Goal: Transaction & Acquisition: Purchase product/service

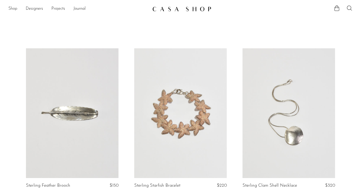
click at [11, 9] on link "Shop" at bounding box center [12, 9] width 9 height 7
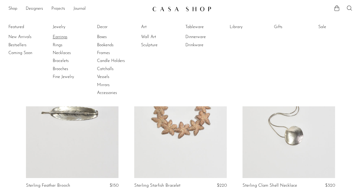
click at [61, 35] on link "Earrings" at bounding box center [72, 37] width 39 height 6
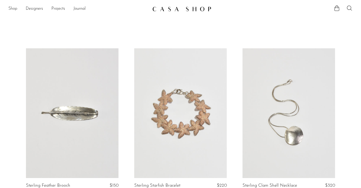
click at [14, 8] on link "Shop" at bounding box center [12, 9] width 9 height 7
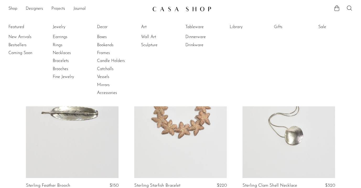
click at [61, 34] on li "Earrings" at bounding box center [72, 37] width 39 height 8
click at [61, 36] on link "Earrings" at bounding box center [72, 37] width 39 height 6
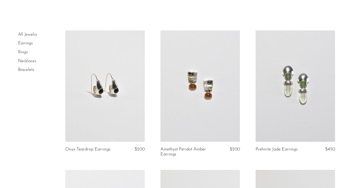
scroll to position [24, 0]
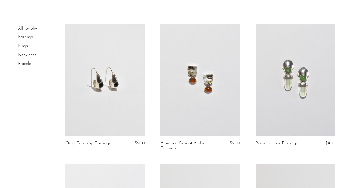
click at [104, 84] on link at bounding box center [104, 79] width 79 height 111
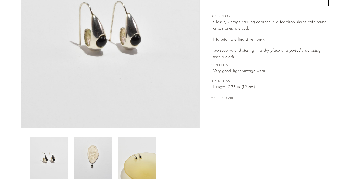
scroll to position [94, 0]
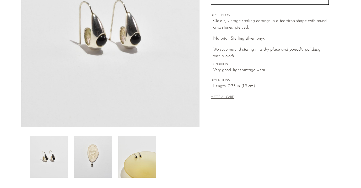
click at [88, 140] on img at bounding box center [93, 157] width 38 height 42
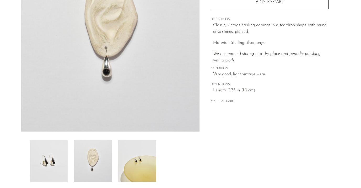
scroll to position [126, 0]
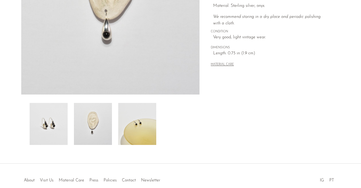
click at [145, 125] on img at bounding box center [137, 124] width 38 height 42
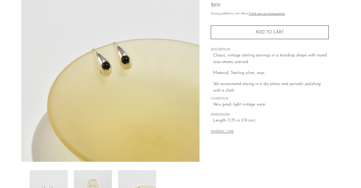
scroll to position [59, 0]
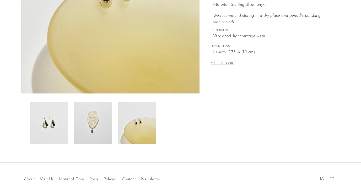
click at [99, 138] on img at bounding box center [93, 123] width 38 height 42
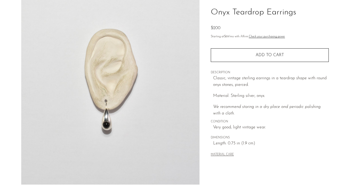
scroll to position [42, 0]
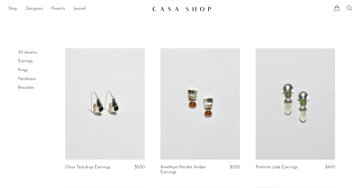
scroll to position [24, 0]
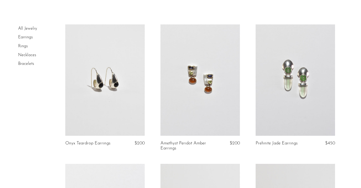
click at [211, 104] on link at bounding box center [200, 79] width 79 height 111
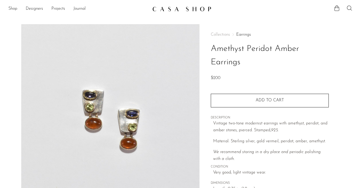
scroll to position [84, 0]
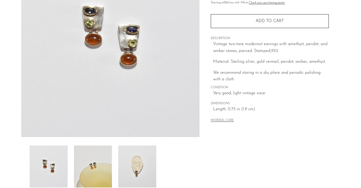
click at [146, 156] on img at bounding box center [137, 166] width 38 height 42
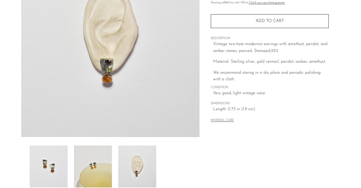
scroll to position [35, 0]
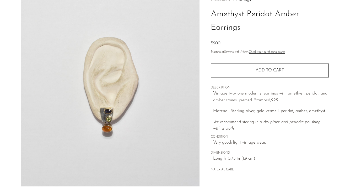
click at [152, 46] on img at bounding box center [110, 88] width 179 height 197
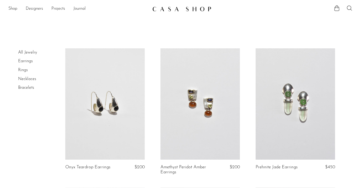
scroll to position [90, 0]
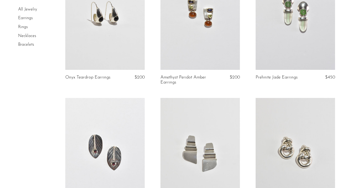
click at [297, 26] on link at bounding box center [295, 14] width 79 height 111
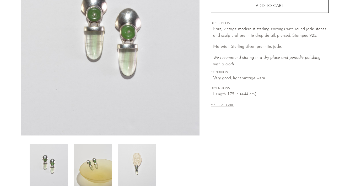
scroll to position [85, 0]
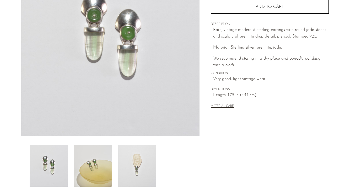
click at [93, 155] on img at bounding box center [93, 166] width 38 height 42
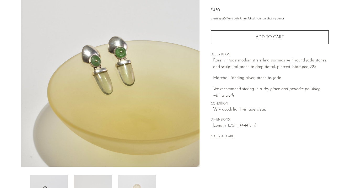
scroll to position [54, 0]
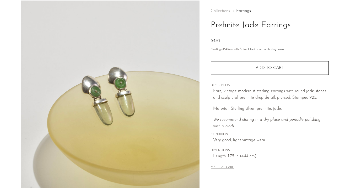
scroll to position [14, 0]
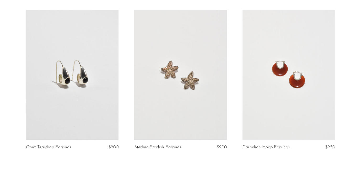
scroll to position [817, 0]
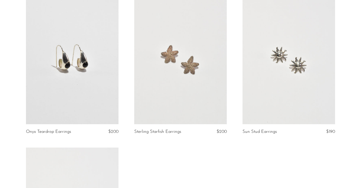
scroll to position [834, 0]
